Goal: Information Seeking & Learning: Find specific fact

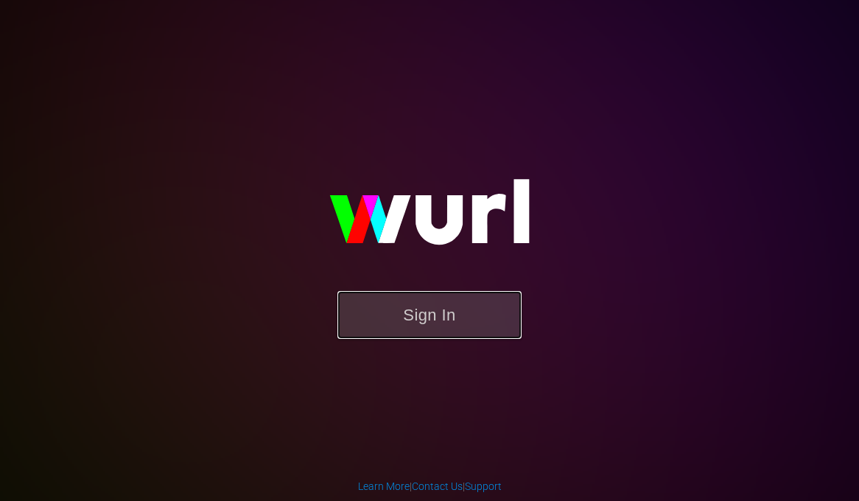
click at [434, 309] on button "Sign In" at bounding box center [429, 315] width 184 height 48
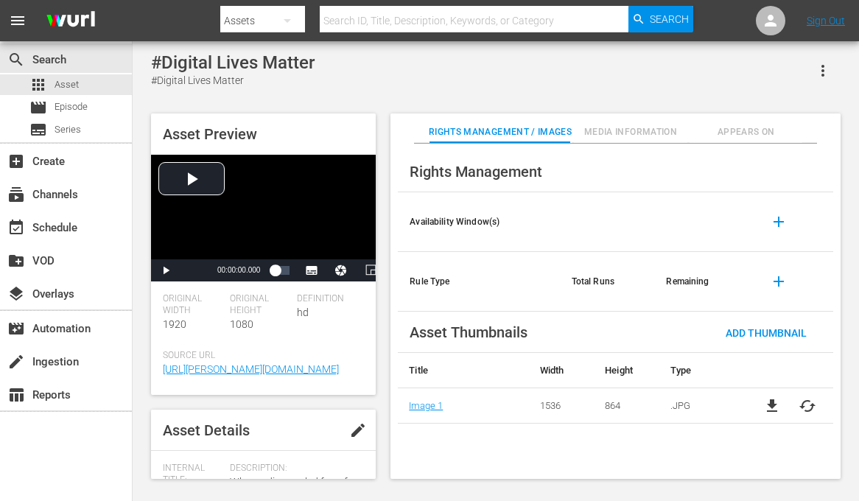
click at [397, 19] on input "text" at bounding box center [474, 20] width 308 height 35
type input "domino"
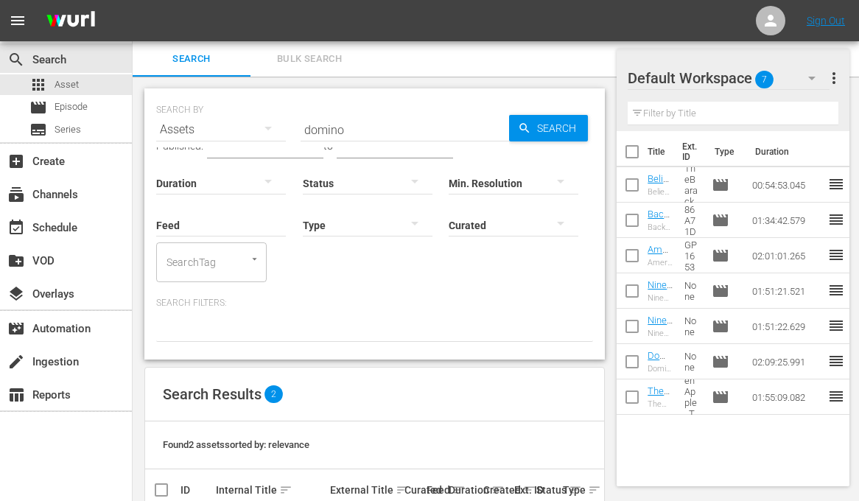
scroll to position [109, 0]
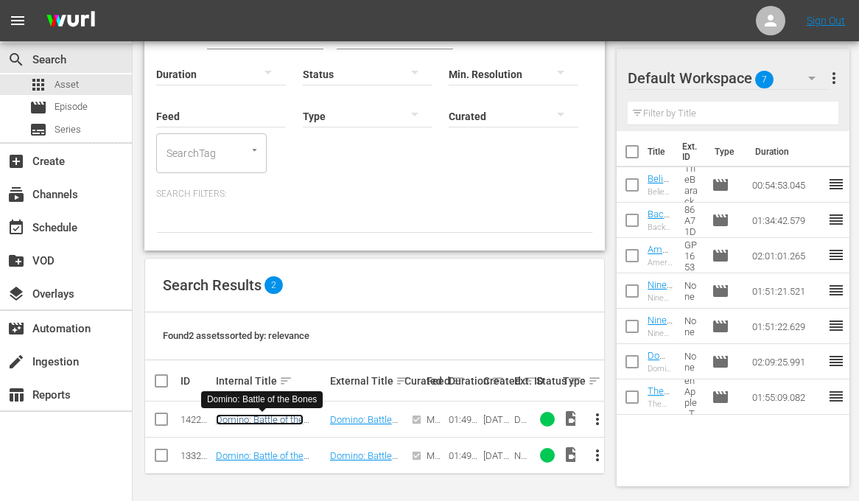
click at [245, 416] on link "Domino: Battle of the Bones" at bounding box center [260, 425] width 88 height 22
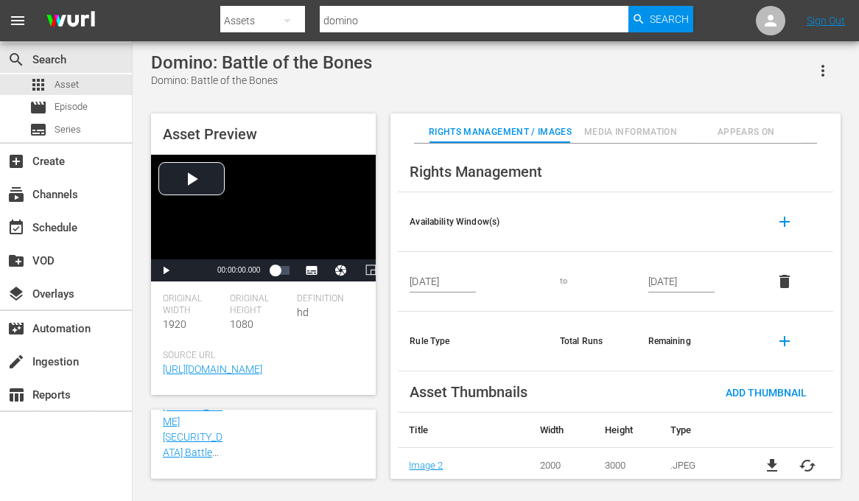
scroll to position [674, 0]
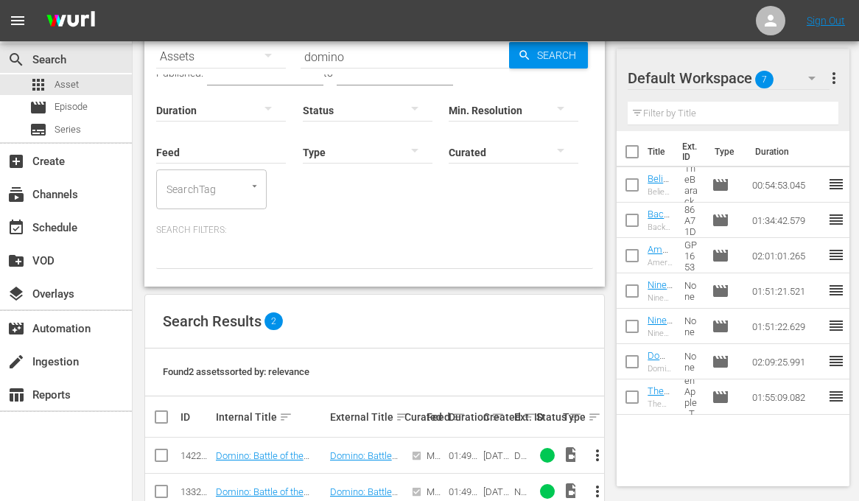
scroll to position [109, 0]
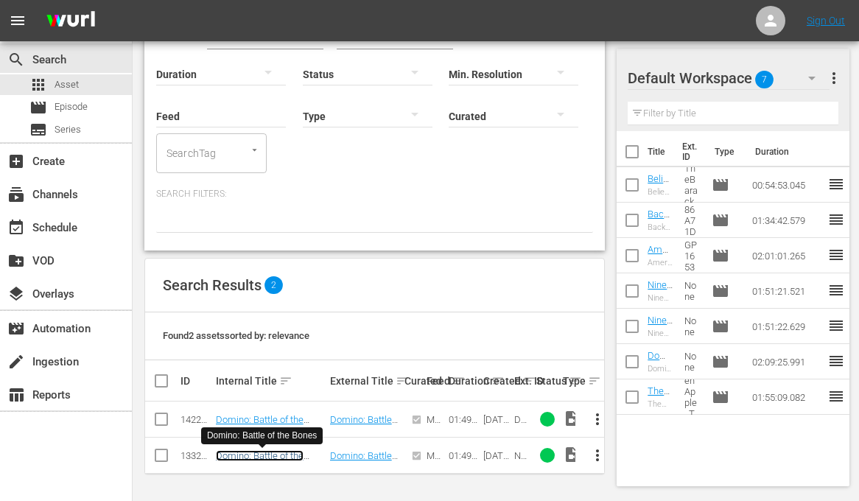
click at [239, 457] on link "Domino: Battle of the Bones" at bounding box center [260, 461] width 88 height 22
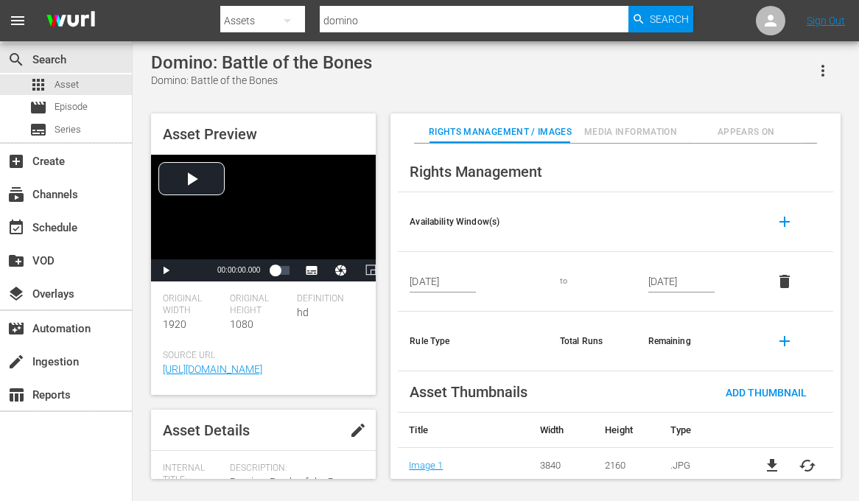
click at [394, 19] on input "domino" at bounding box center [474, 20] width 308 height 35
paste input "There is still a swoosh sound present in the transition between the video file …"
type input "There is still a swoosh sound present in the transition between the video file …"
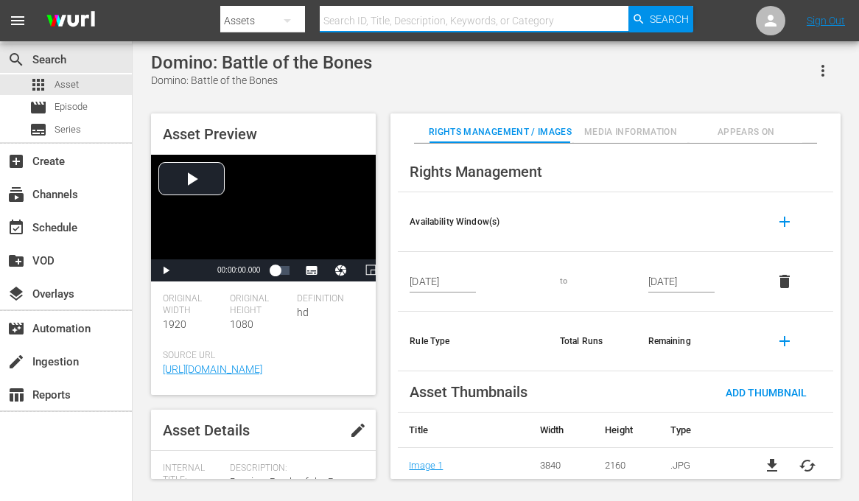
paste input "US-52920911-28628448-28614526"
type input "US-52920911-28628448-28614526"
click at [662, 22] on span "Search" at bounding box center [669, 19] width 39 height 27
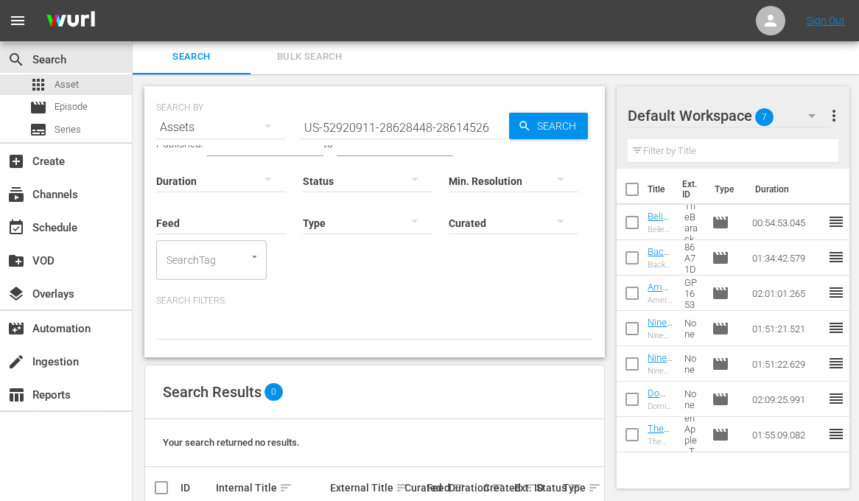
scroll to position [37, 0]
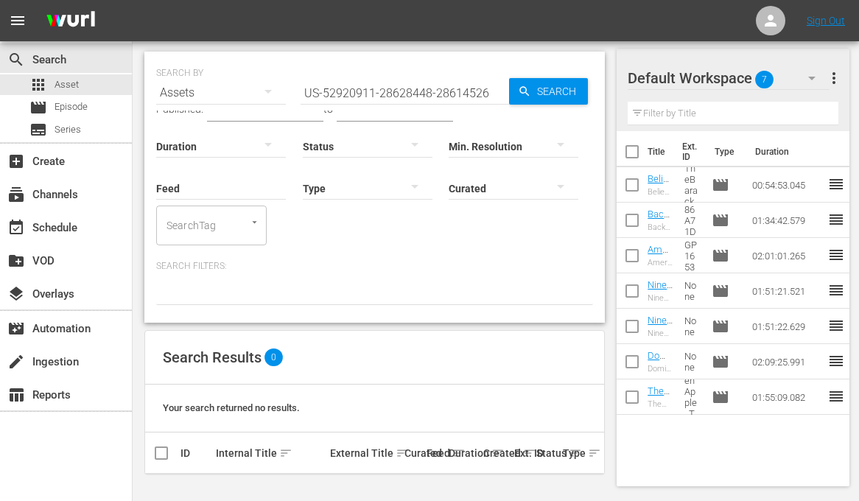
click at [21, 24] on span "menu" at bounding box center [18, 21] width 18 height 18
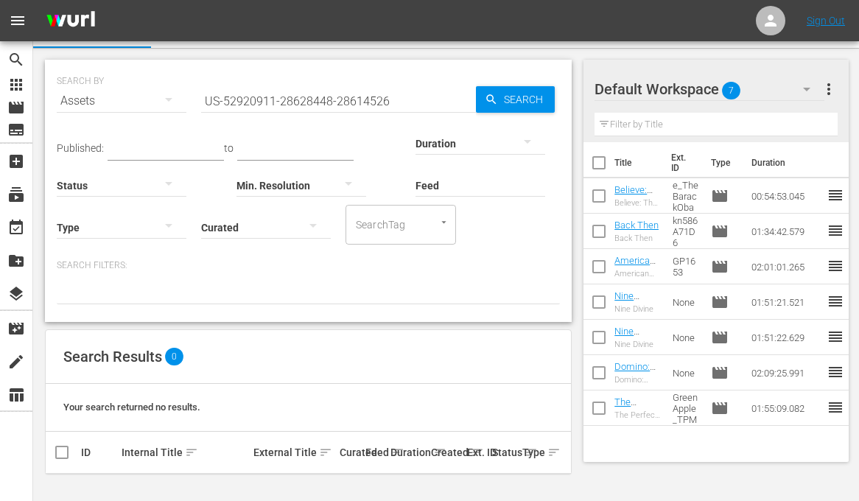
scroll to position [28, 0]
click at [169, 100] on icon "button" at bounding box center [168, 101] width 7 height 4
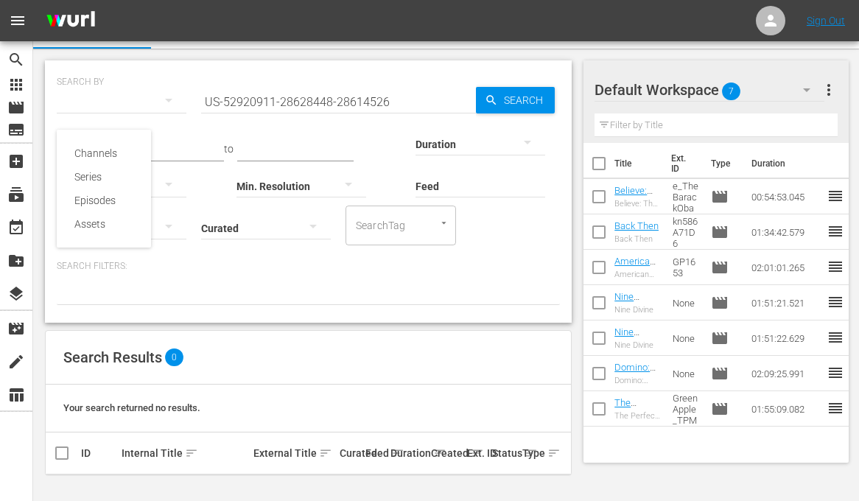
click at [166, 102] on div "Channels Series Episodes Assets" at bounding box center [429, 250] width 859 height 501
click at [408, 97] on input "US-52920911-28628448-28614526" at bounding box center [338, 101] width 275 height 35
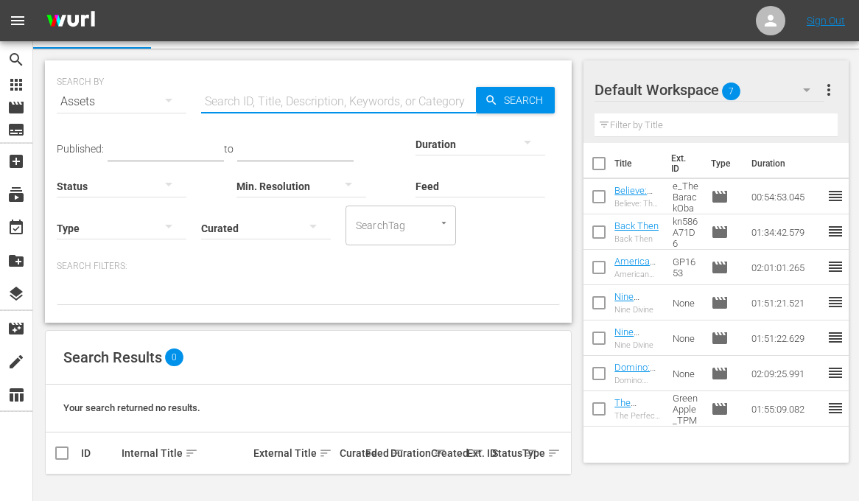
click at [418, 29] on nav "menu Sign Out" at bounding box center [429, 20] width 859 height 41
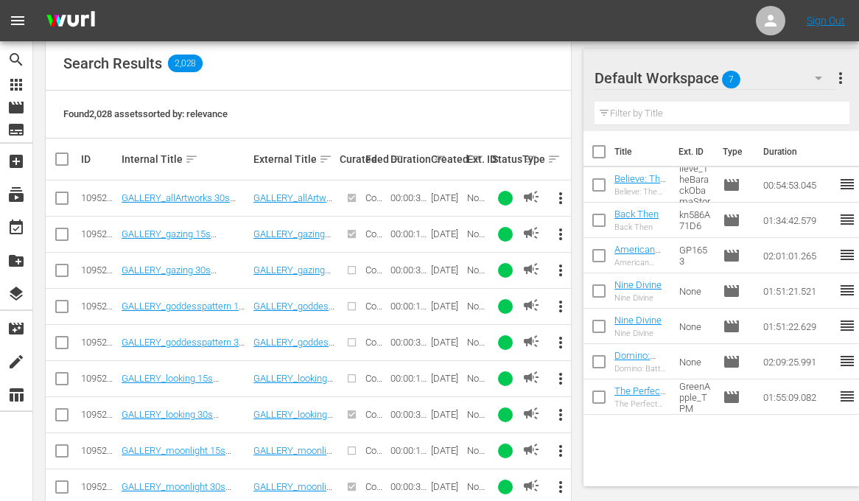
scroll to position [353, 0]
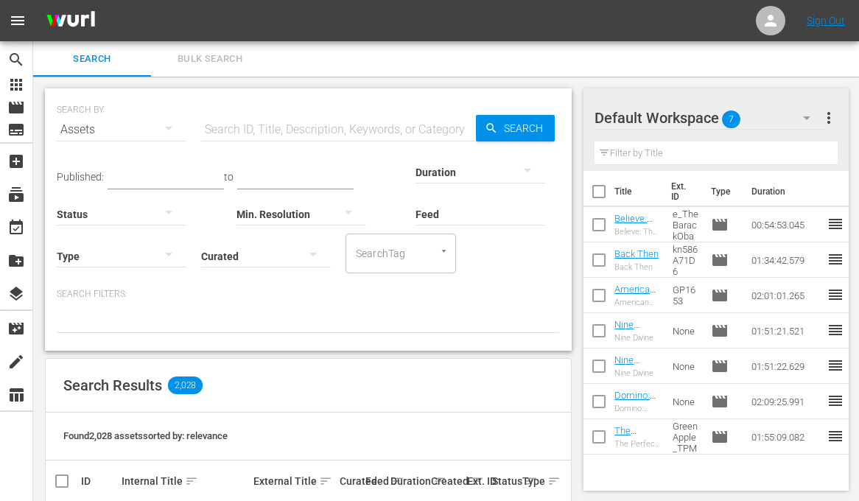
click at [390, 47] on div "Search Bulk Search" at bounding box center [446, 58] width 826 height 35
click at [337, 71] on div "Search Bulk Search" at bounding box center [446, 58] width 826 height 35
click at [320, 67] on div "Search Bulk Search" at bounding box center [446, 58] width 826 height 35
click at [9, 59] on span "search" at bounding box center [16, 60] width 18 height 18
click at [278, 57] on div "Search Bulk Search" at bounding box center [446, 58] width 826 height 35
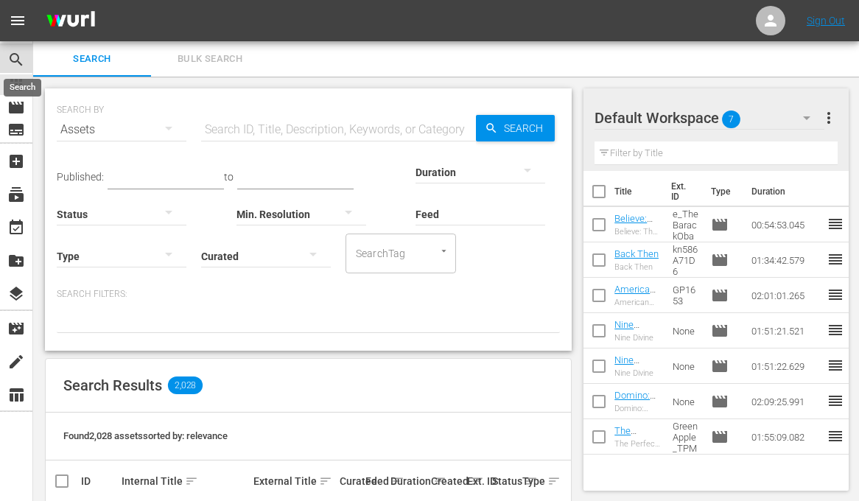
click at [16, 62] on span "search" at bounding box center [16, 60] width 18 height 18
click at [80, 12] on img at bounding box center [70, 21] width 71 height 35
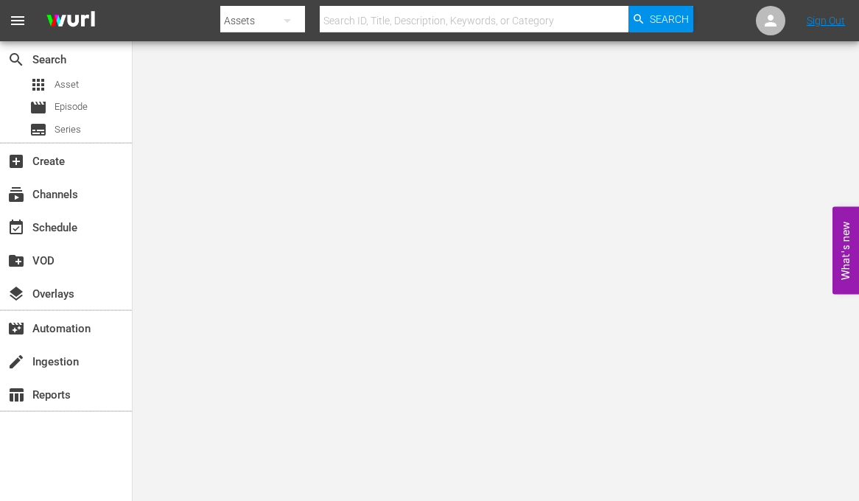
click at [291, 17] on icon "button" at bounding box center [287, 21] width 18 height 18
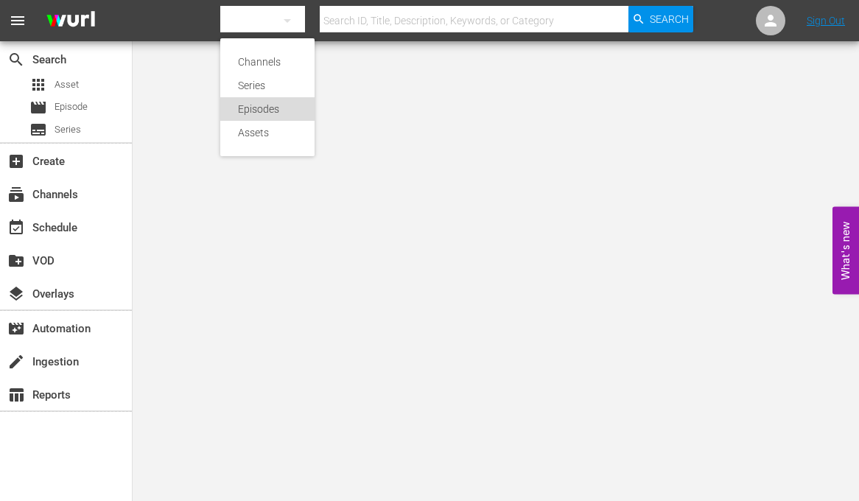
click at [262, 108] on div "Episodes" at bounding box center [267, 109] width 59 height 24
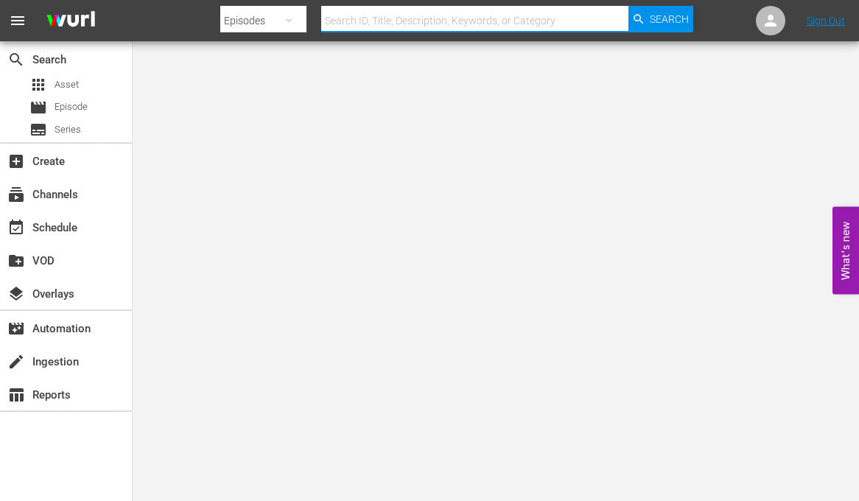
click at [371, 22] on input "text" at bounding box center [474, 20] width 306 height 35
type input "domino"
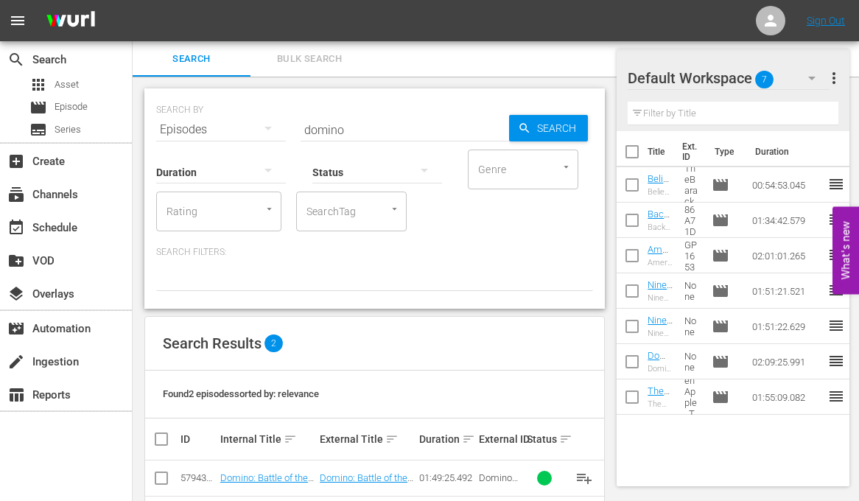
scroll to position [58, 0]
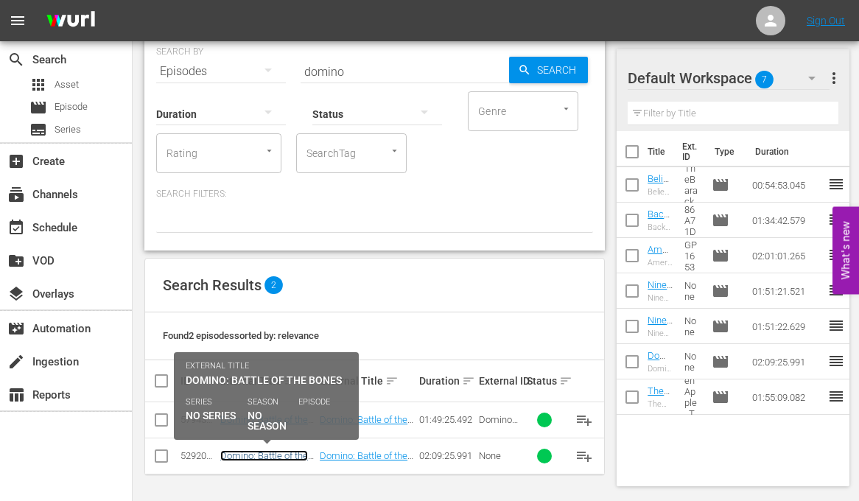
click at [259, 455] on link "Domino: Battle of the Bones" at bounding box center [264, 461] width 88 height 22
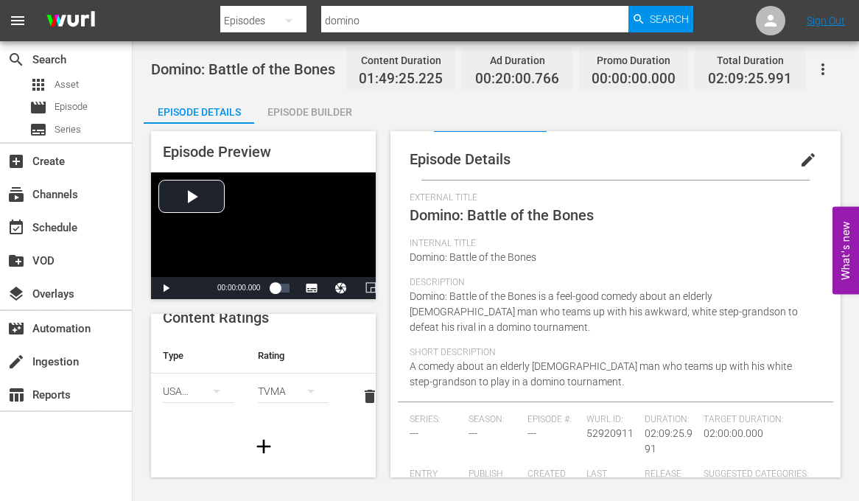
click at [799, 155] on span "edit" at bounding box center [808, 160] width 18 height 18
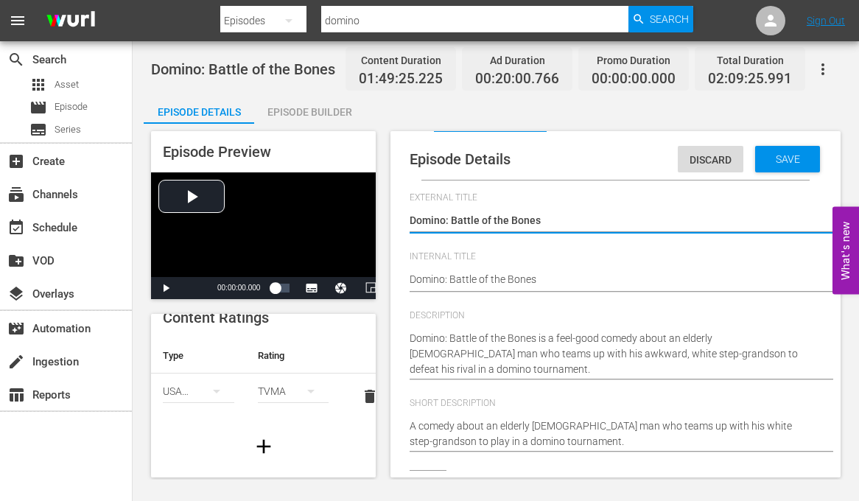
type input "No Series"
click at [701, 156] on span "Discard" at bounding box center [711, 160] width 66 height 12
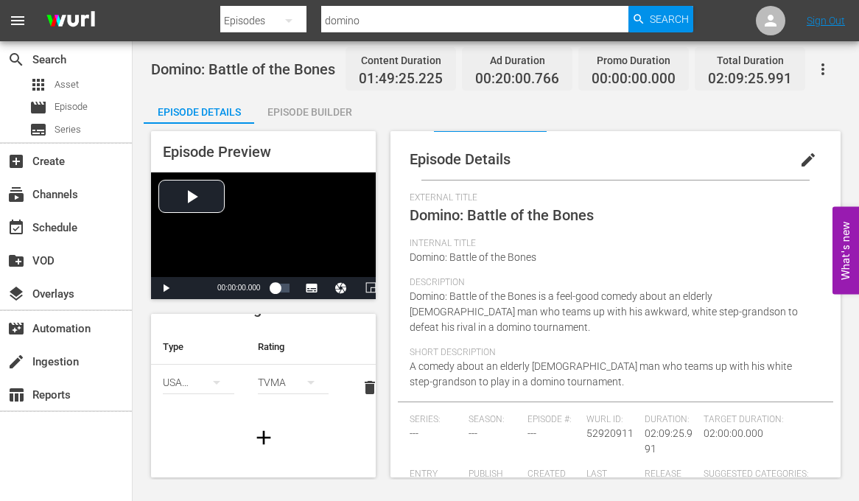
scroll to position [29, 0]
click at [285, 380] on div "TVMA" at bounding box center [293, 379] width 71 height 41
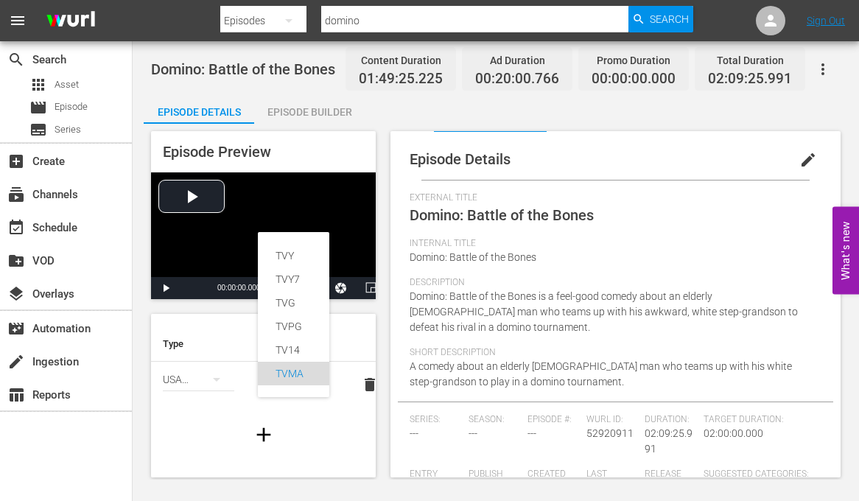
click at [294, 376] on div "TVMA" at bounding box center [294, 374] width 36 height 24
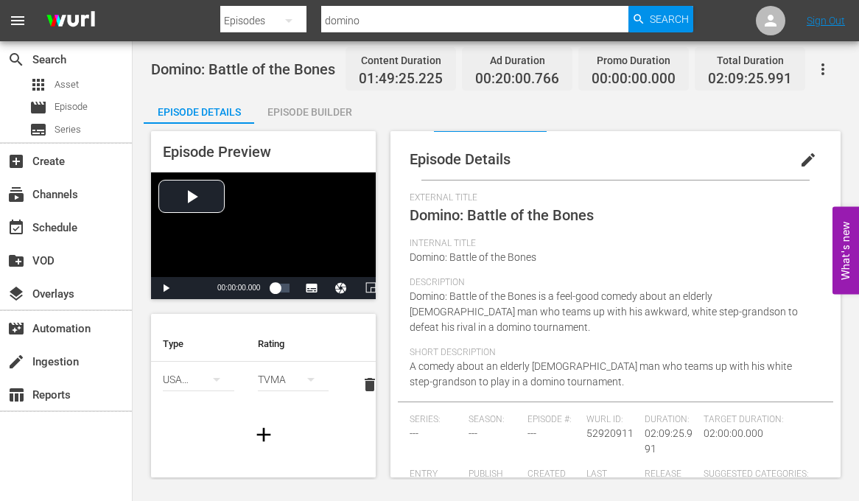
click at [225, 376] on icon "simple table" at bounding box center [217, 380] width 18 height 18
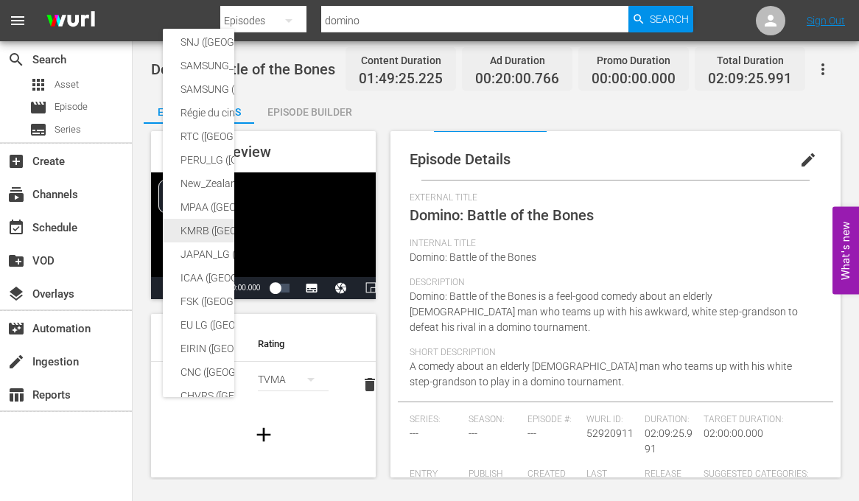
scroll to position [0, 0]
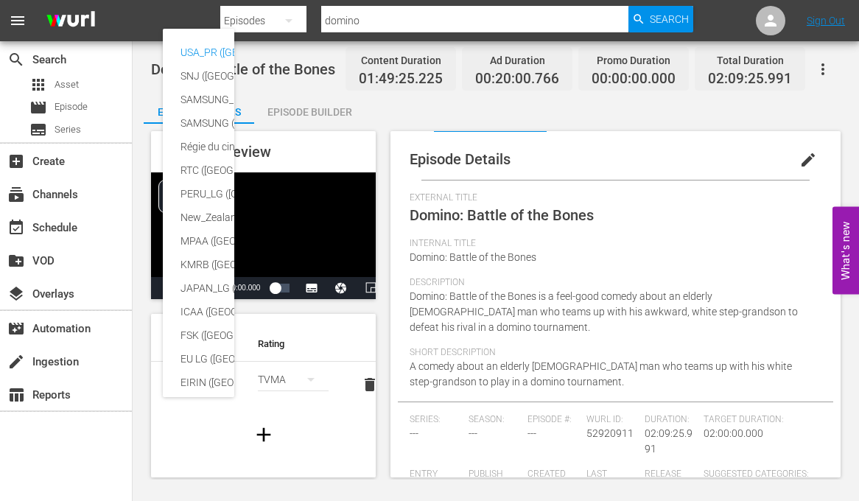
click at [252, 329] on div "USA_PR (United States of America) SNJ (Brazil) SAMSUNG_NZ (New Zealand) SAMSUNG…" at bounding box center [429, 250] width 859 height 501
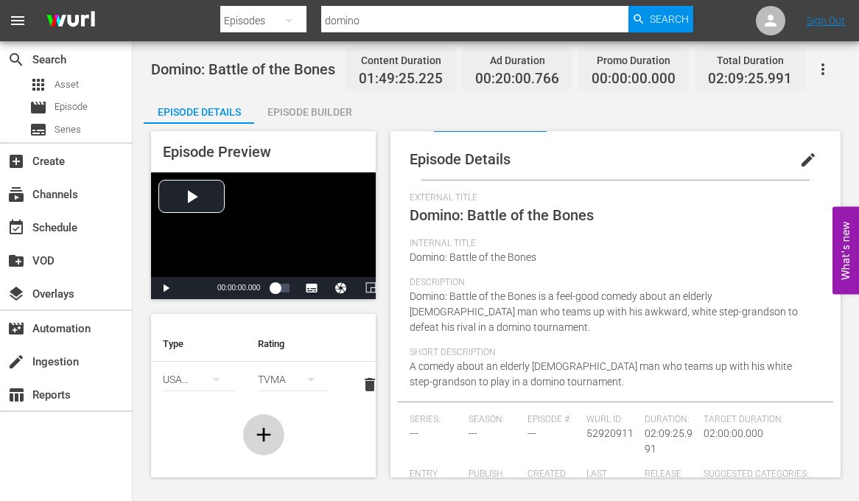
click at [266, 425] on icon "button" at bounding box center [264, 435] width 24 height 24
click at [215, 409] on icon "simple table" at bounding box center [217, 408] width 18 height 18
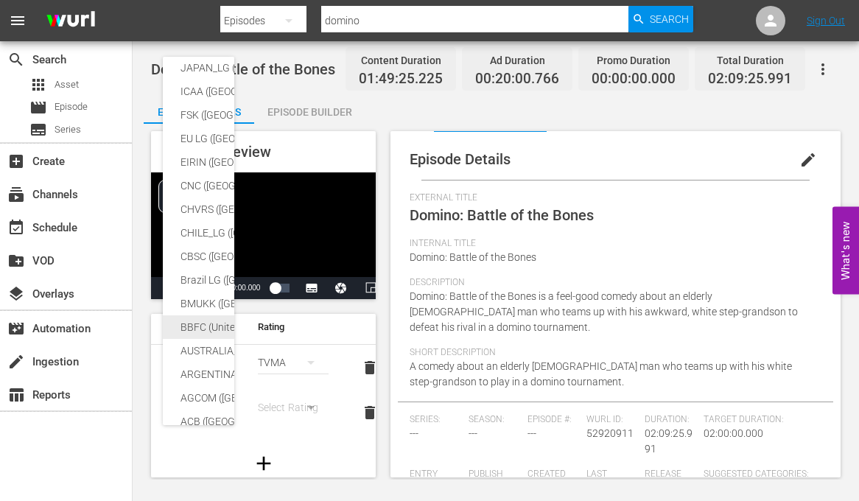
scroll to position [245, 0]
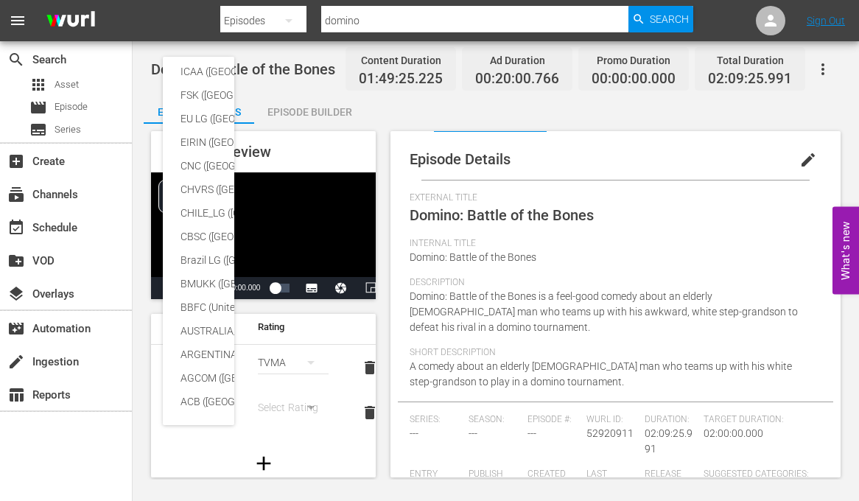
click at [295, 433] on div "SNJ (Brazil) SAMSUNG_NZ (New Zealand) SAMSUNG (Korea (Republic of)) Régie du ci…" at bounding box center [429, 250] width 859 height 501
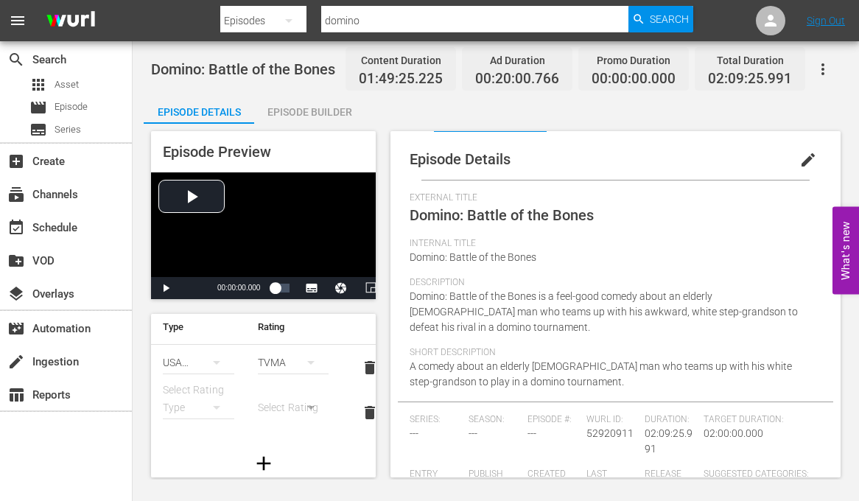
click at [371, 413] on span "delete" at bounding box center [370, 413] width 18 height 18
click at [210, 362] on icon "simple table" at bounding box center [217, 363] width 18 height 18
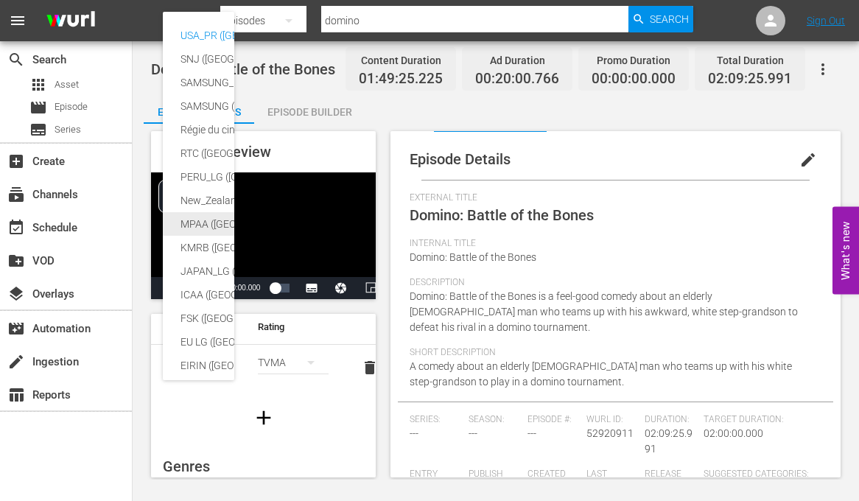
click at [206, 225] on div "MPAA (United States of America)" at bounding box center [350, 224] width 338 height 24
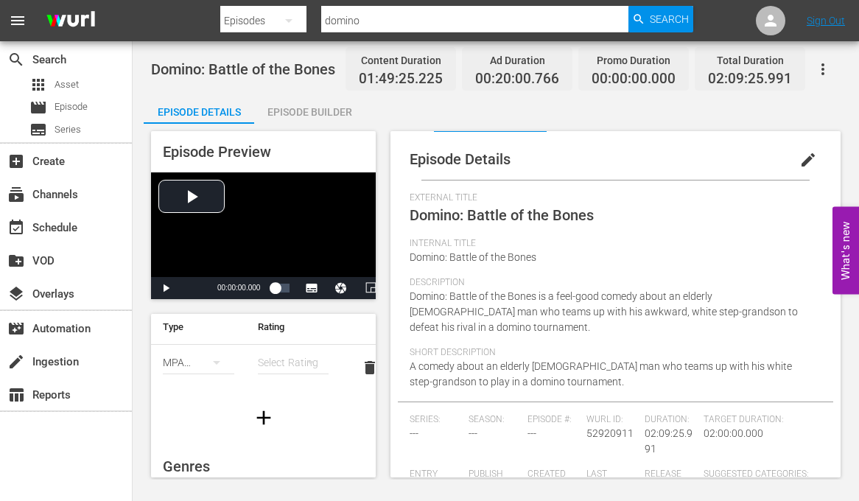
click at [304, 363] on icon "simple table" at bounding box center [311, 363] width 18 height 18
click at [283, 438] on div "R" at bounding box center [294, 439] width 36 height 24
click at [217, 362] on icon "simple table" at bounding box center [216, 363] width 7 height 4
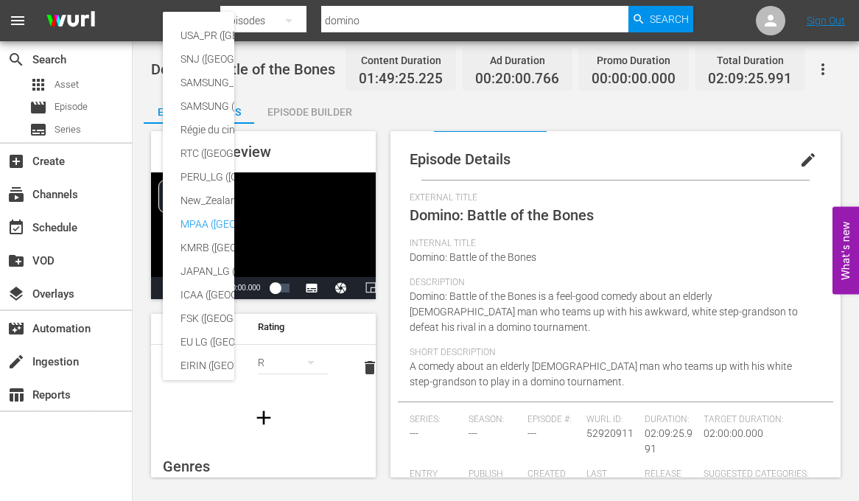
scroll to position [177, 0]
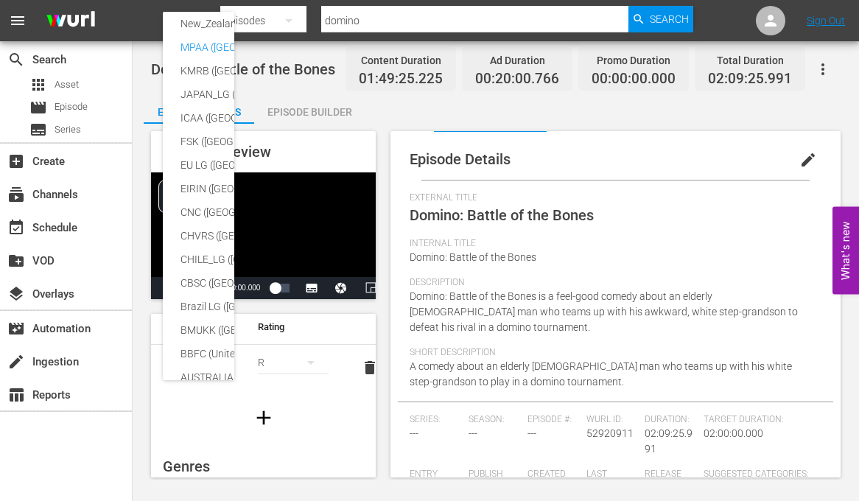
click at [319, 430] on div "USA_PR (United States of America) SNJ (Brazil) SAMSUNG_NZ (New Zealand) SAMSUNG…" at bounding box center [429, 250] width 859 height 501
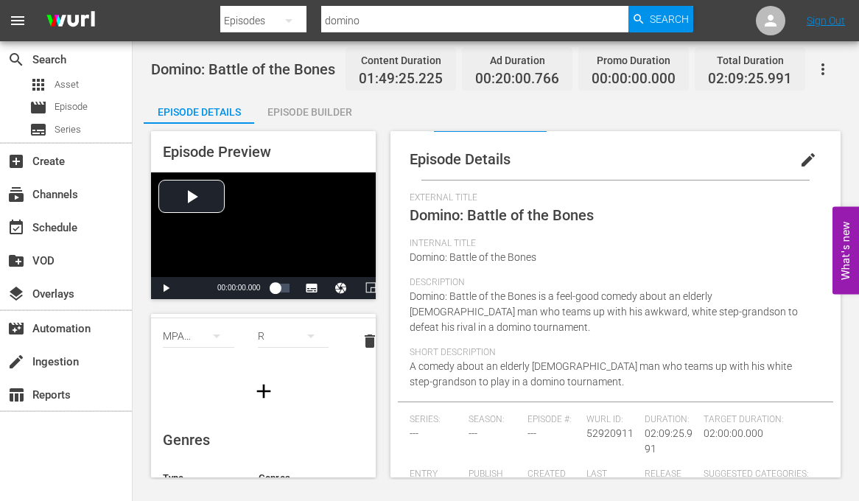
scroll to position [0, 0]
click at [363, 20] on input "domino" at bounding box center [474, 20] width 306 height 35
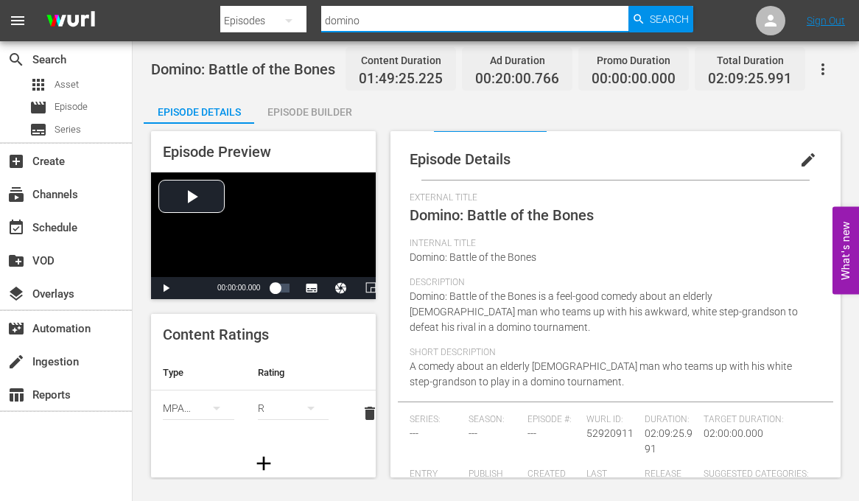
click at [363, 20] on input "domino" at bounding box center [474, 20] width 306 height 35
paste input "US-52920911-28628448-28614526"
type input "US-52920911-28628448-28614526"
paste input "US-52920911-28628448-28614526"
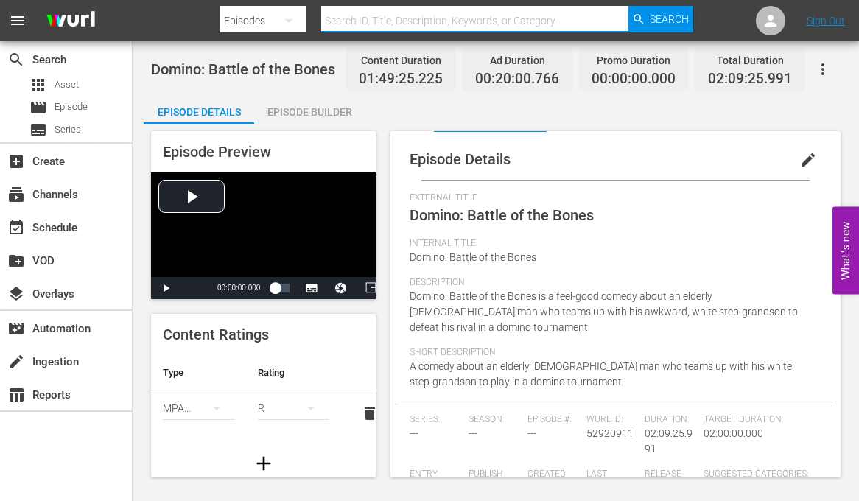
type input "US-52920911-28628448-28614526"
paste input "oxy Brown"
click at [328, 22] on input "oxy Brown" at bounding box center [474, 20] width 306 height 35
type input "Foxy Brown"
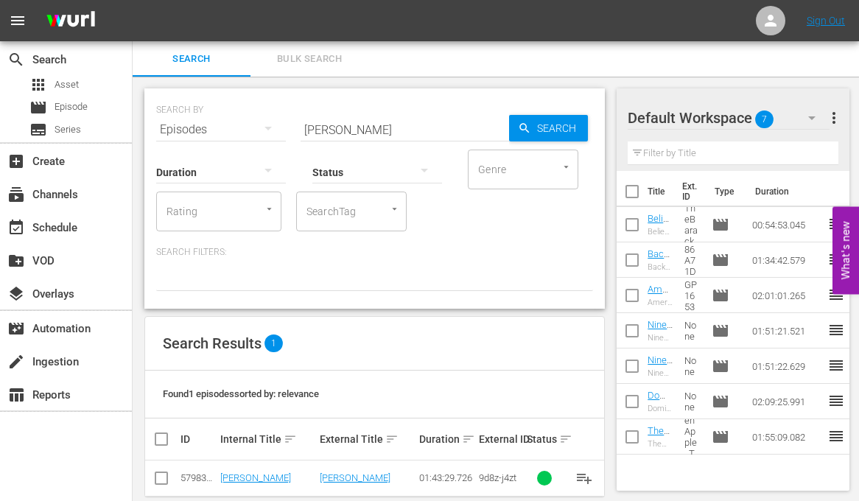
scroll to position [22, 0]
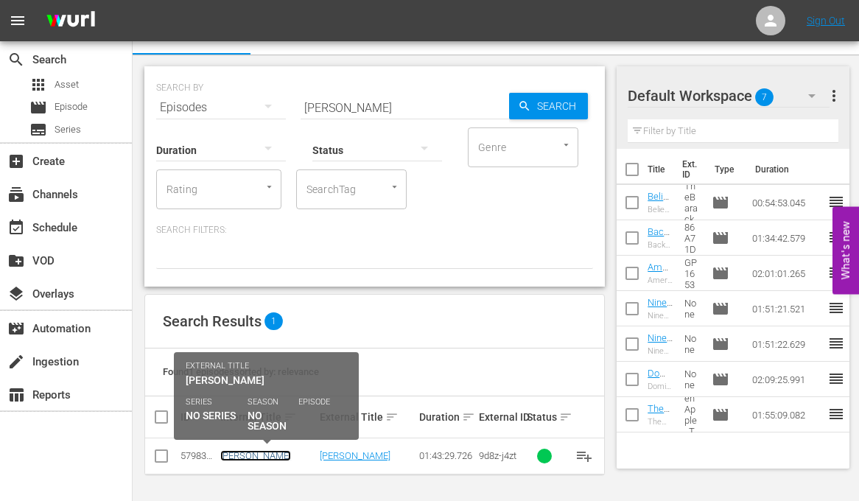
click at [249, 455] on link "Foxy Brown" at bounding box center [255, 455] width 71 height 11
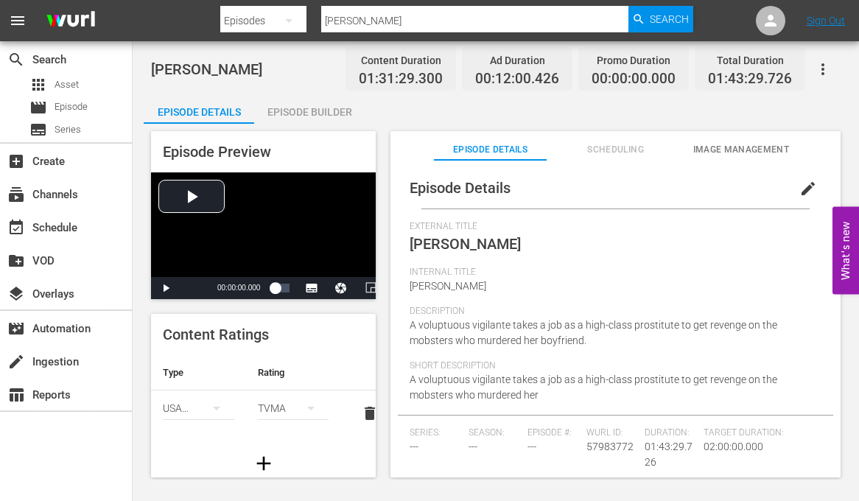
scroll to position [68, 0]
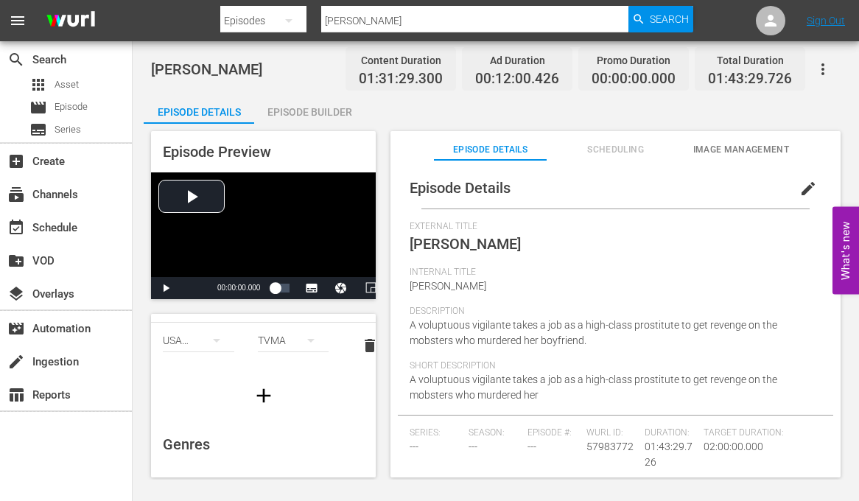
click at [318, 343] on icon "simple table" at bounding box center [311, 341] width 18 height 18
click at [347, 410] on div "TVY TVY7 TVG TVPG TV14 TVMA" at bounding box center [429, 250] width 859 height 501
click at [217, 343] on icon "simple table" at bounding box center [217, 341] width 18 height 18
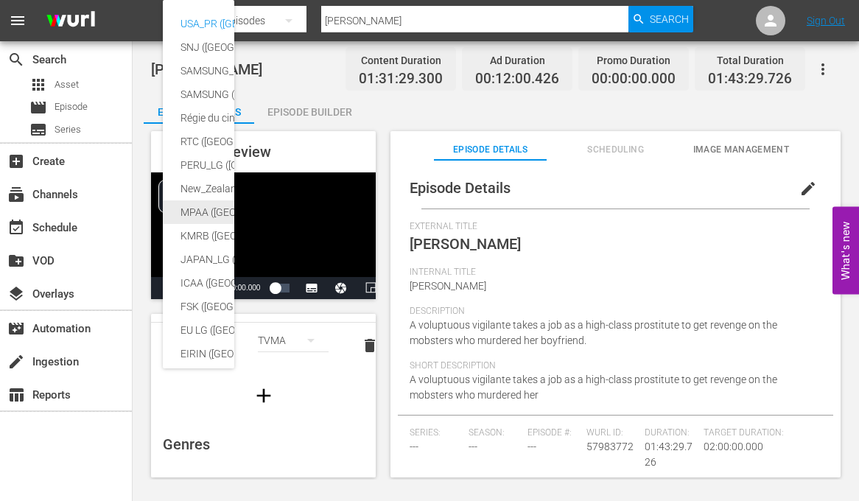
click at [200, 209] on div "MPAA (United States of America)" at bounding box center [350, 212] width 338 height 24
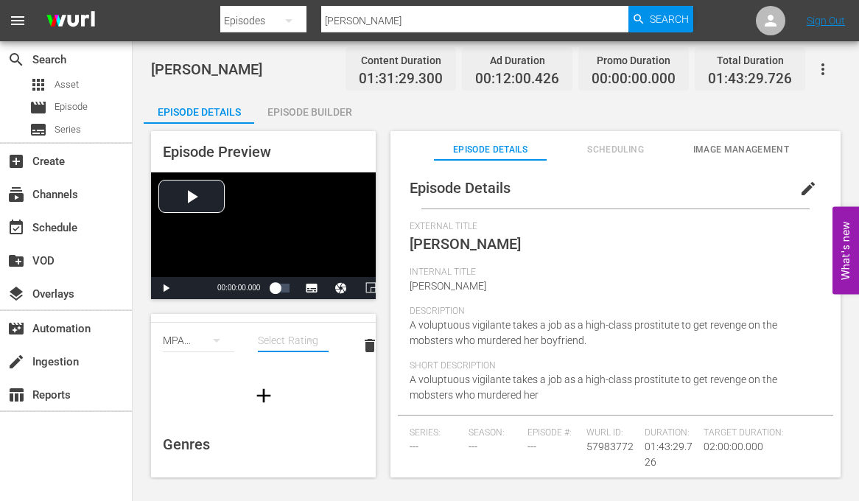
click at [301, 346] on button "simple table" at bounding box center [310, 340] width 35 height 35
click at [281, 410] on div "R" at bounding box center [294, 417] width 36 height 24
click at [427, 25] on input "Foxy Brown" at bounding box center [474, 20] width 306 height 35
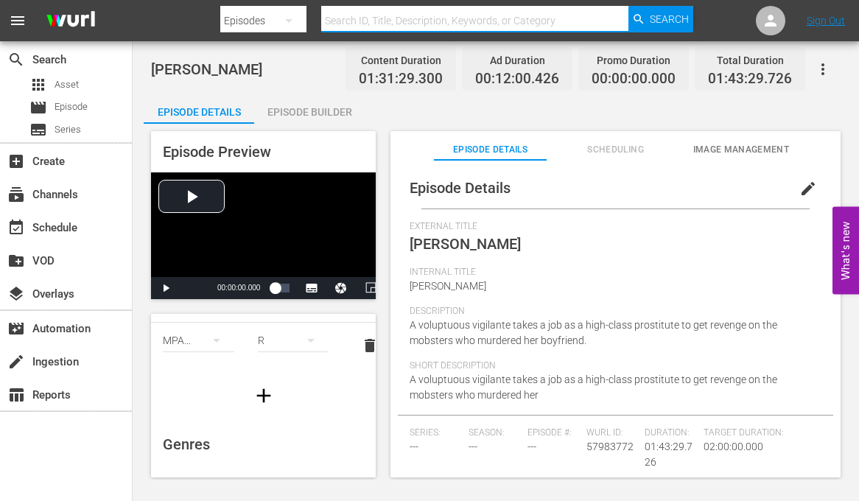
paste input "Alex Thomas: Next Up"
type input "Alex Thomas: Next Up"
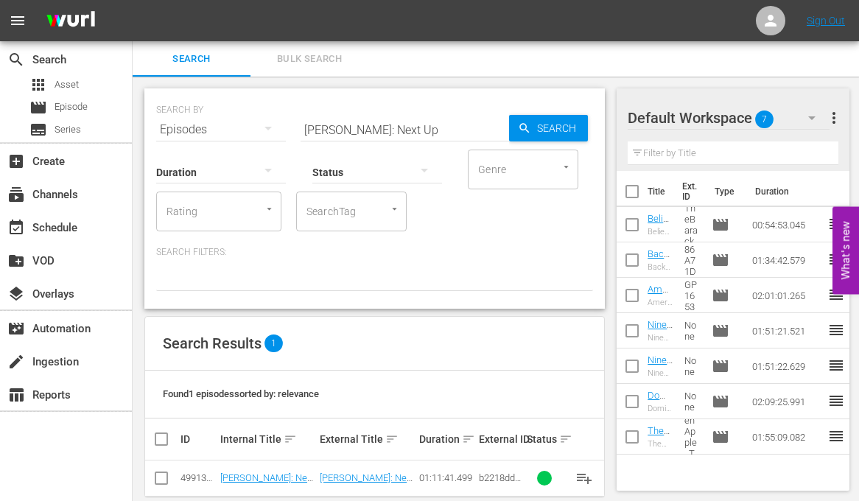
scroll to position [22, 0]
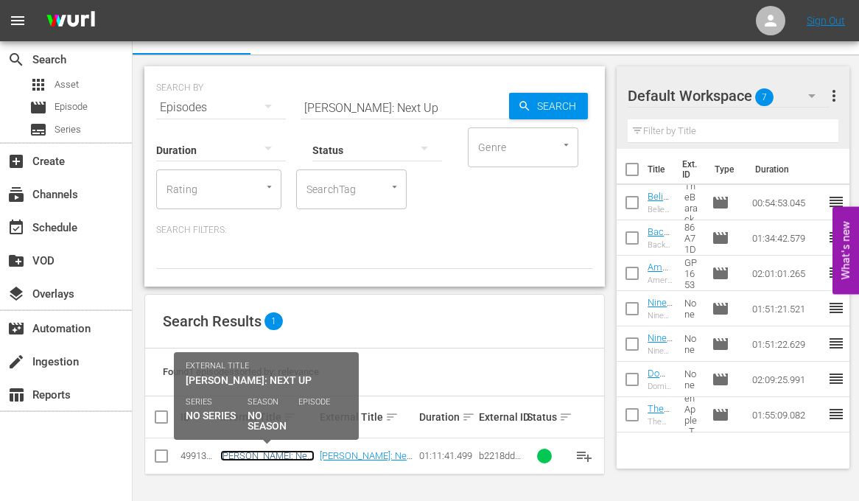
click at [271, 459] on link "Alex Thomas: Next Up" at bounding box center [267, 461] width 94 height 22
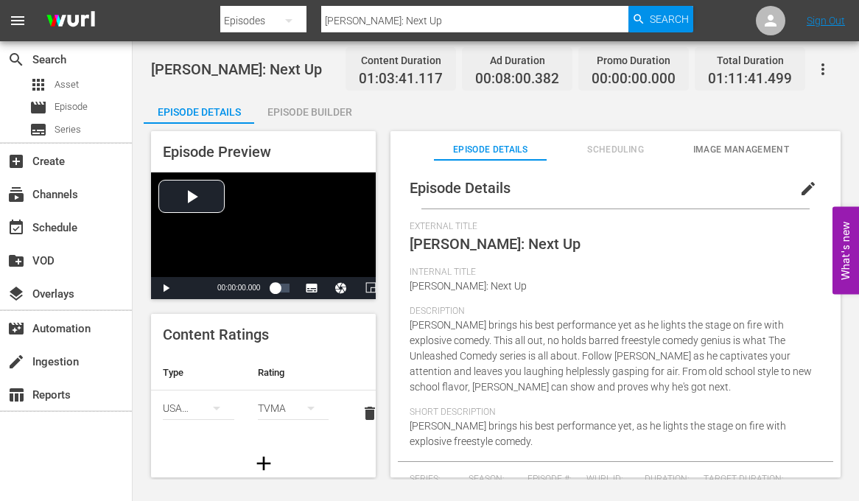
click at [322, 410] on button "simple table" at bounding box center [310, 407] width 35 height 35
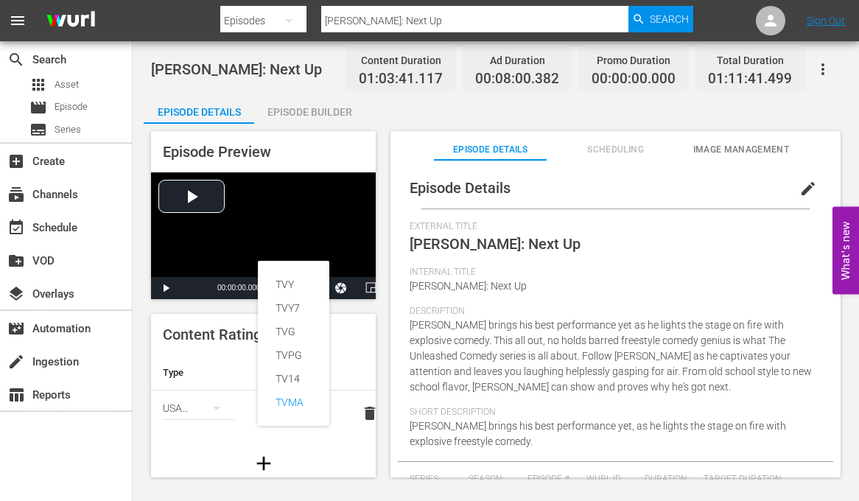
click at [215, 400] on div "TVY TVY7 TVG TVPG TV14 TVMA" at bounding box center [429, 250] width 859 height 501
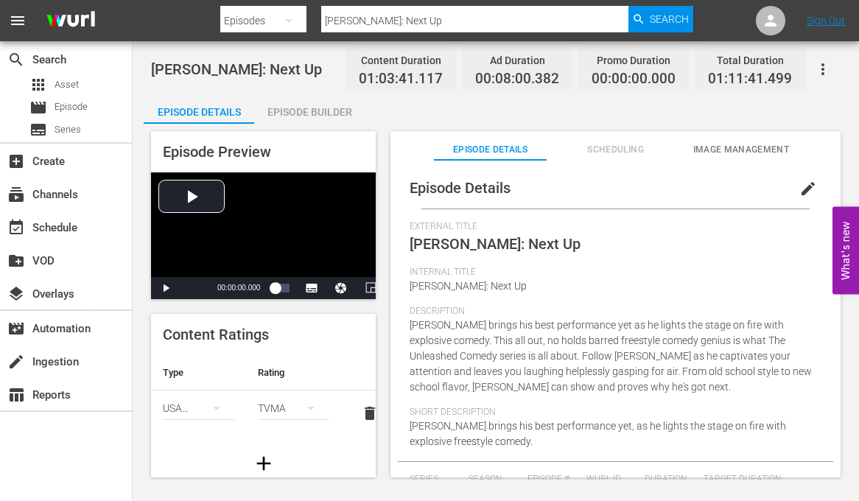
click at [213, 407] on div "TVY TVY7 TVG TVPG TV14 TVMA" at bounding box center [429, 250] width 859 height 501
click at [209, 413] on icon "simple table" at bounding box center [217, 408] width 18 height 18
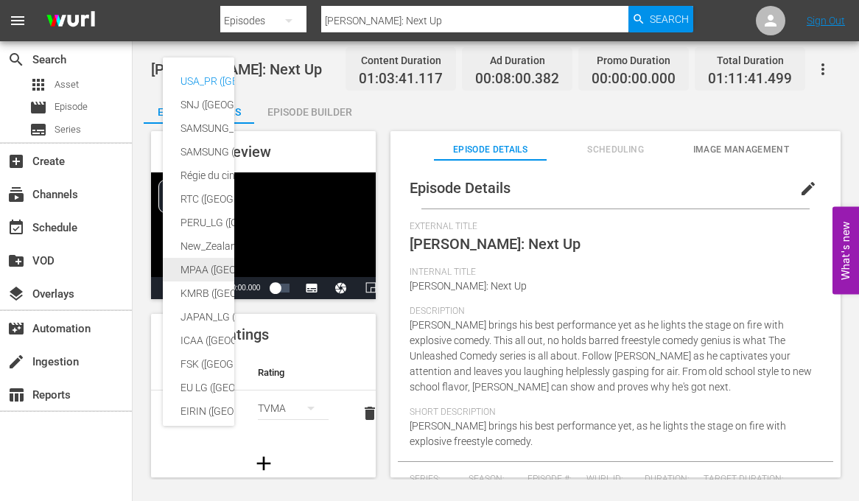
click at [196, 267] on div "MPAA (United States of America)" at bounding box center [350, 270] width 338 height 24
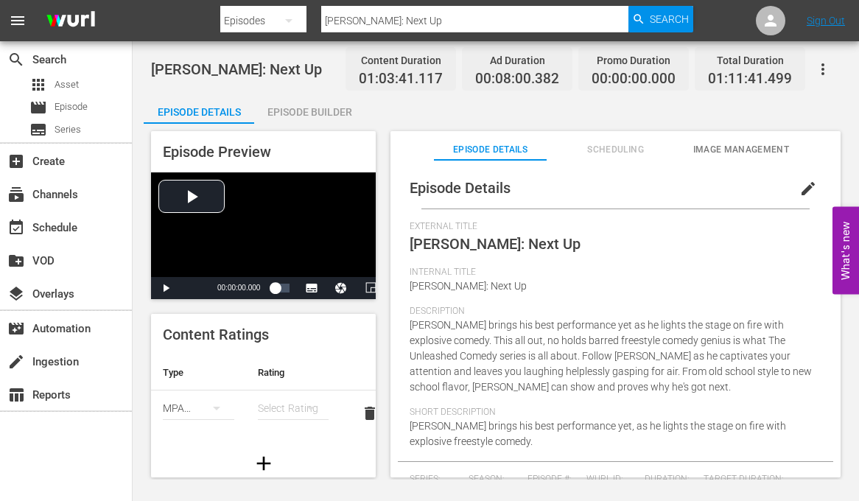
click at [290, 410] on div "simple table" at bounding box center [293, 408] width 71 height 41
click at [283, 378] on div "R" at bounding box center [294, 379] width 36 height 24
click at [74, 15] on img at bounding box center [70, 21] width 71 height 35
